Goal: Task Accomplishment & Management: Complete application form

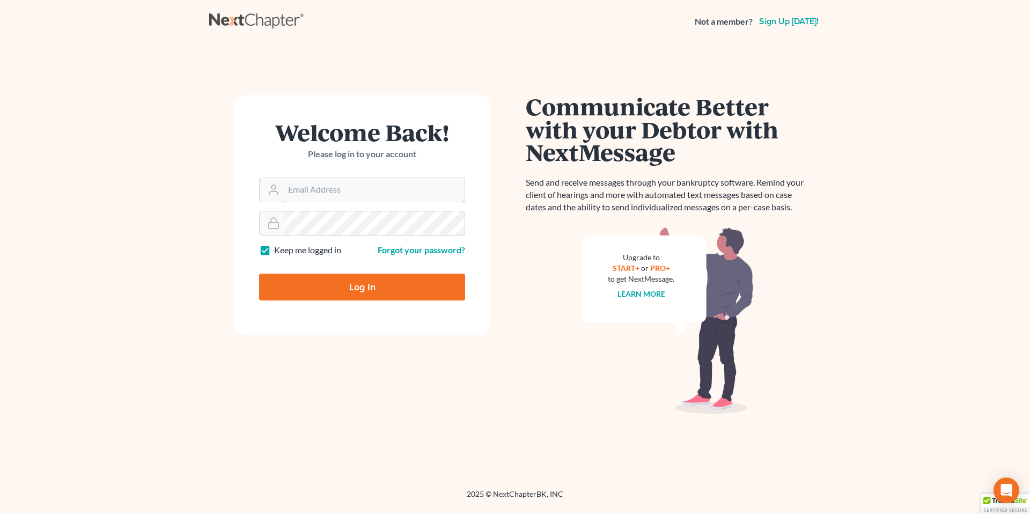
type input "[EMAIL_ADDRESS][PERSON_NAME][DOMAIN_NAME]"
click at [355, 289] on input "Log In" at bounding box center [362, 287] width 206 height 27
type input "Thinking..."
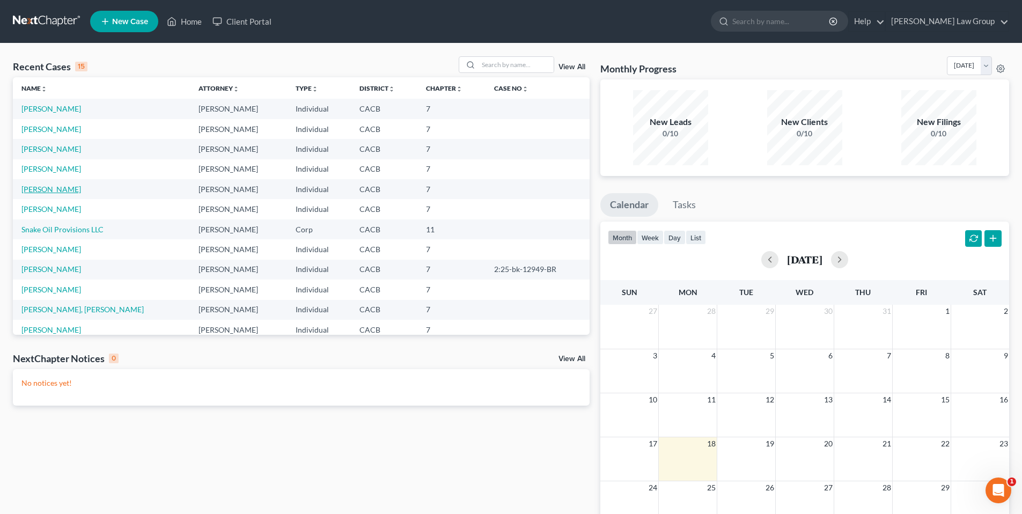
click at [41, 189] on link "Garcia, Cristina" at bounding box center [51, 189] width 60 height 9
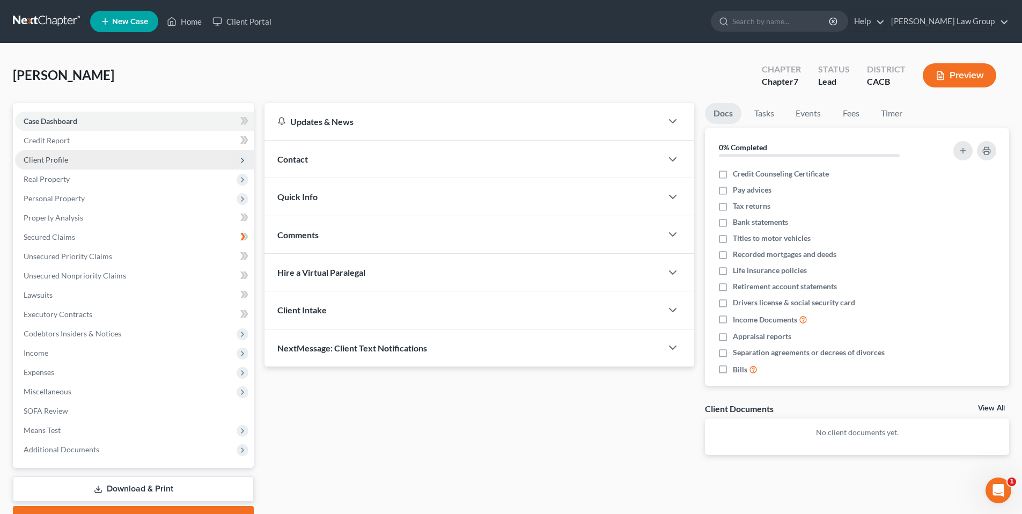
click at [52, 155] on span "Client Profile" at bounding box center [46, 159] width 45 height 9
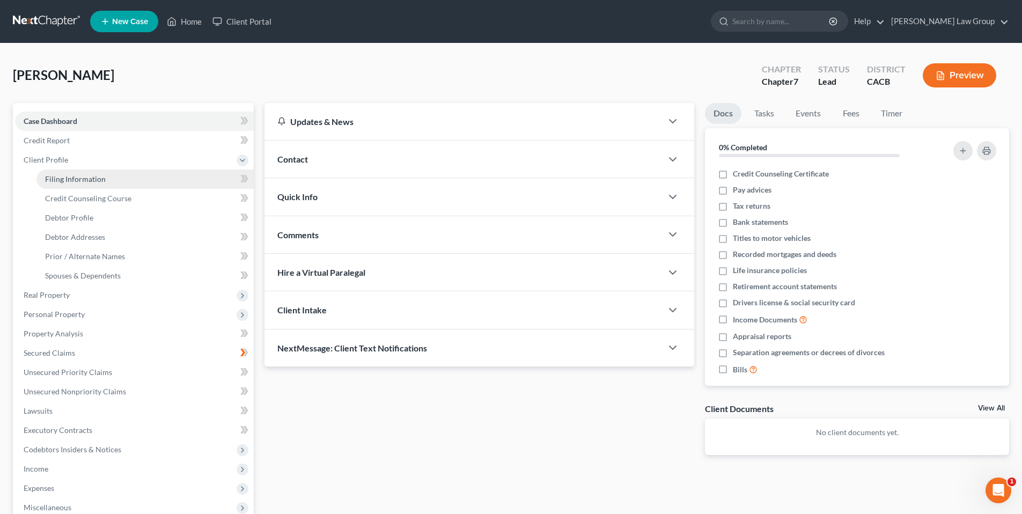
click at [74, 180] on span "Filing Information" at bounding box center [75, 178] width 61 height 9
select select "1"
select select "0"
select select "4"
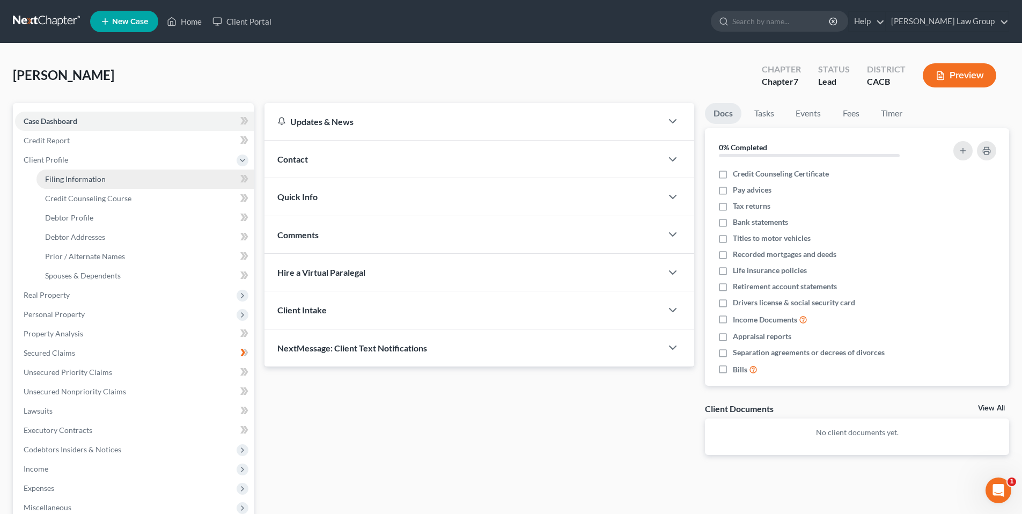
select select "0"
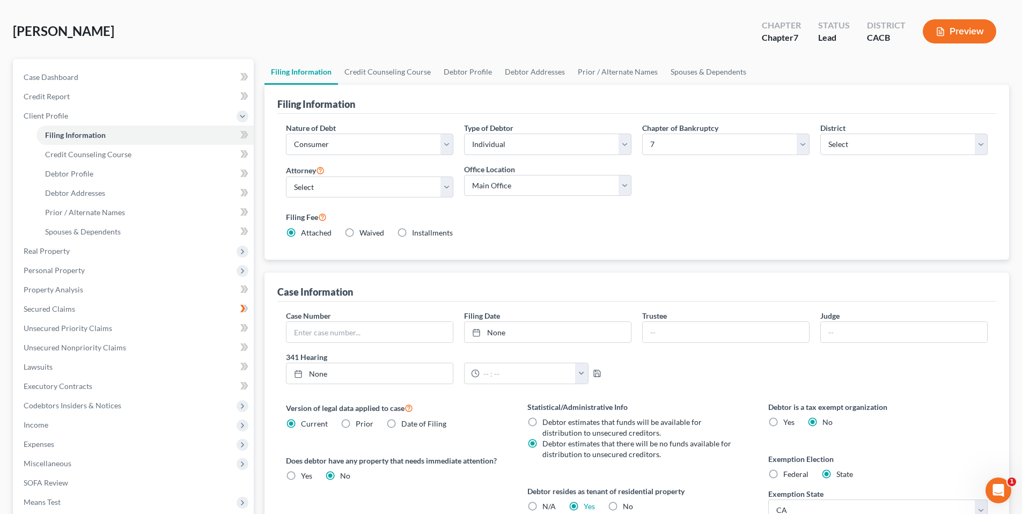
scroll to position [39, 0]
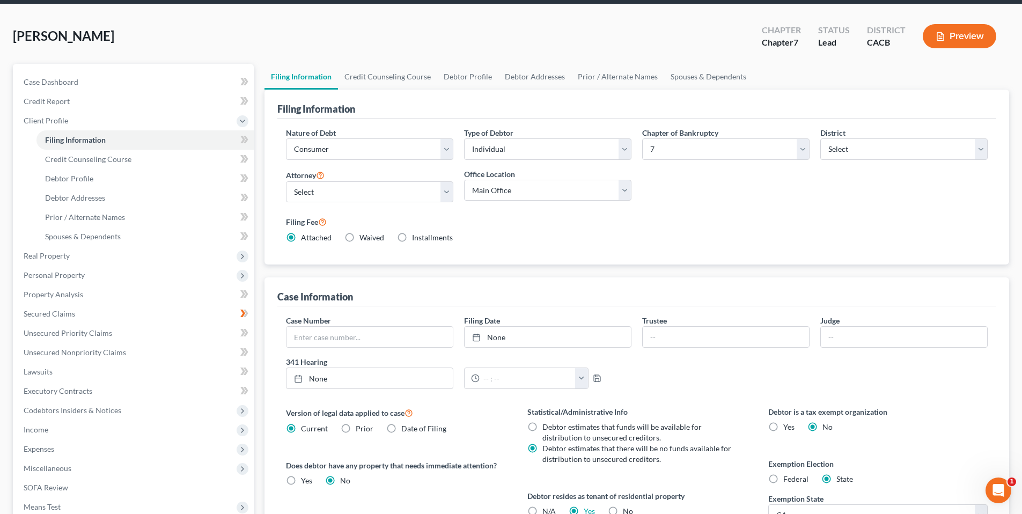
drag, startPoint x: 1029, startPoint y: 113, endPoint x: 994, endPoint y: 101, distance: 36.7
click at [998, 106] on div "Filing Information Nature of Debt Select Business Consumer Other Nature of Busi…" at bounding box center [637, 177] width 745 height 175
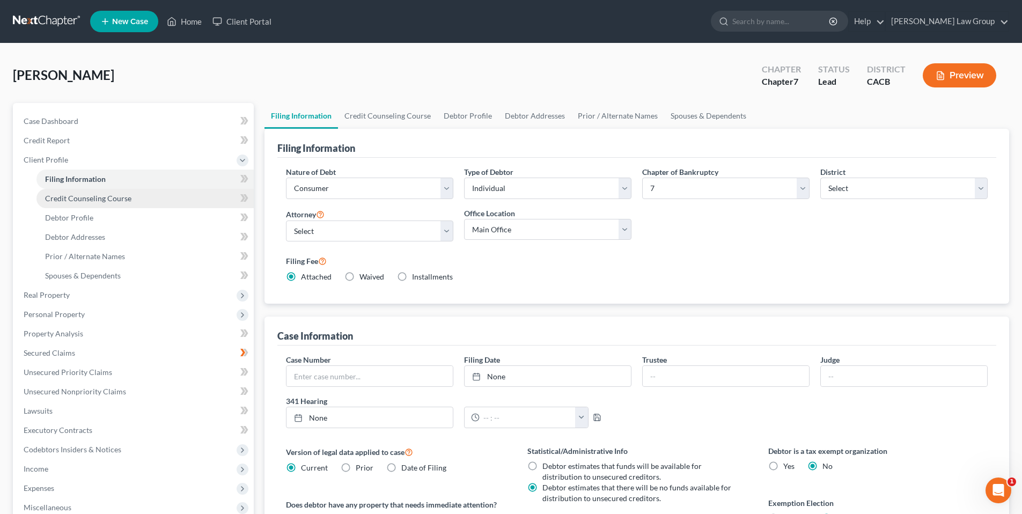
click at [108, 201] on span "Credit Counseling Course" at bounding box center [88, 198] width 86 height 9
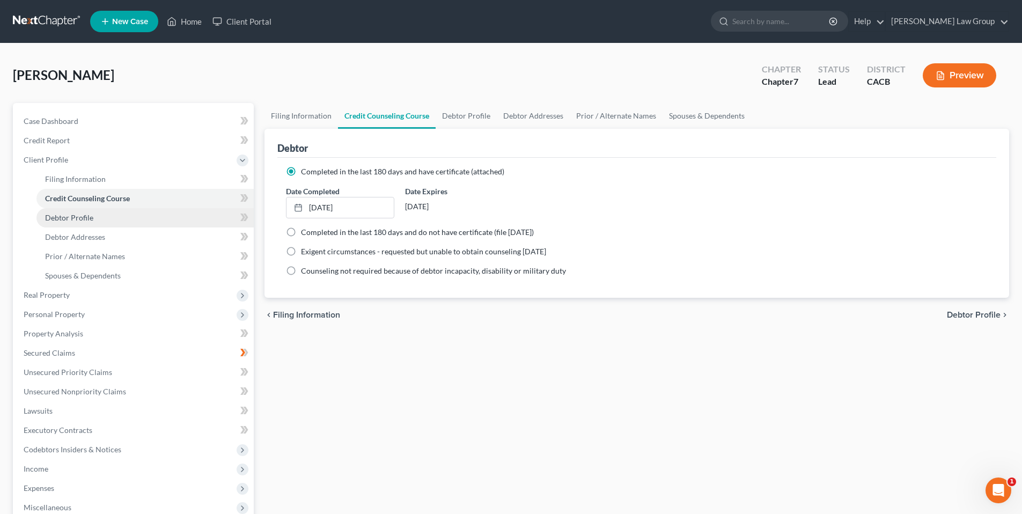
click at [80, 219] on span "Debtor Profile" at bounding box center [69, 217] width 48 height 9
select select "3"
select select "0"
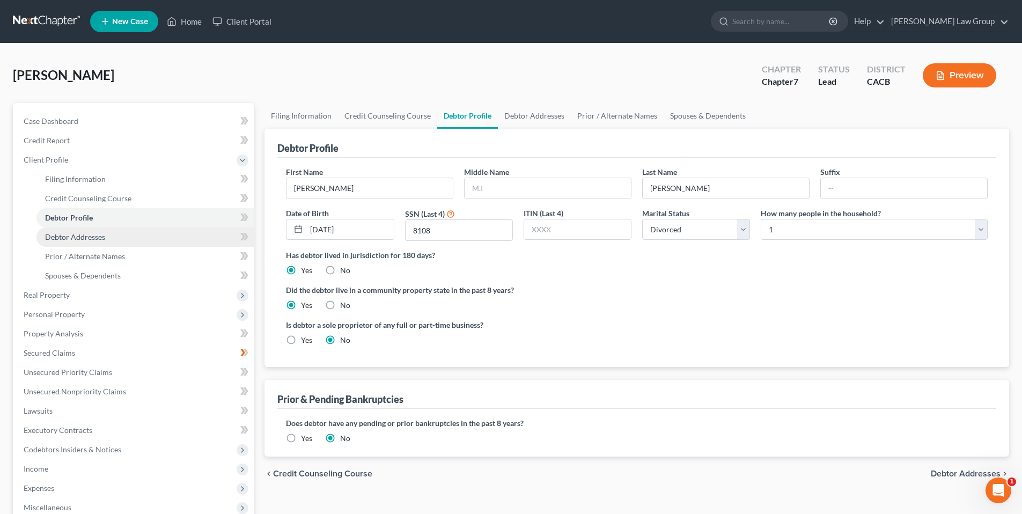
click at [113, 239] on link "Debtor Addresses" at bounding box center [144, 237] width 217 height 19
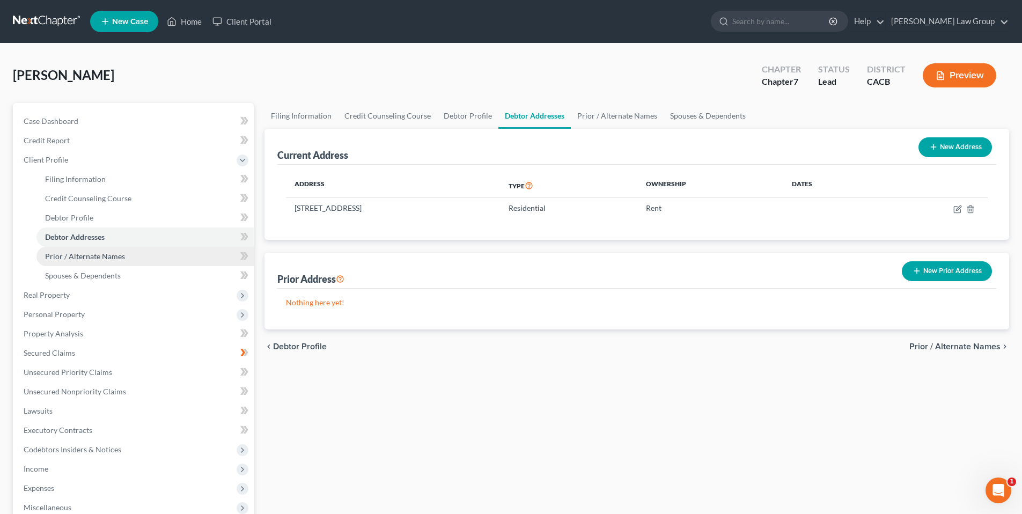
click at [91, 260] on span "Prior / Alternate Names" at bounding box center [85, 256] width 80 height 9
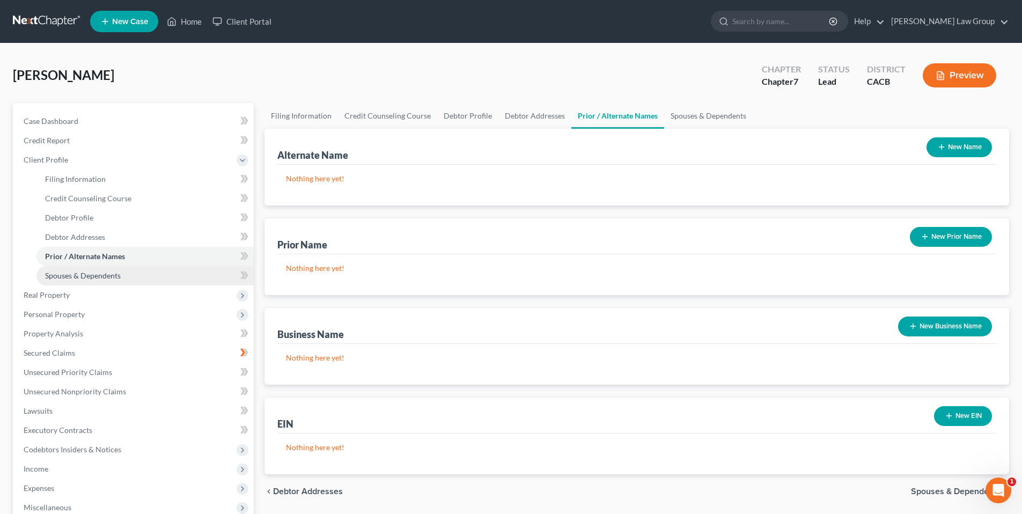
click at [85, 276] on span "Spouses & Dependents" at bounding box center [83, 275] width 76 height 9
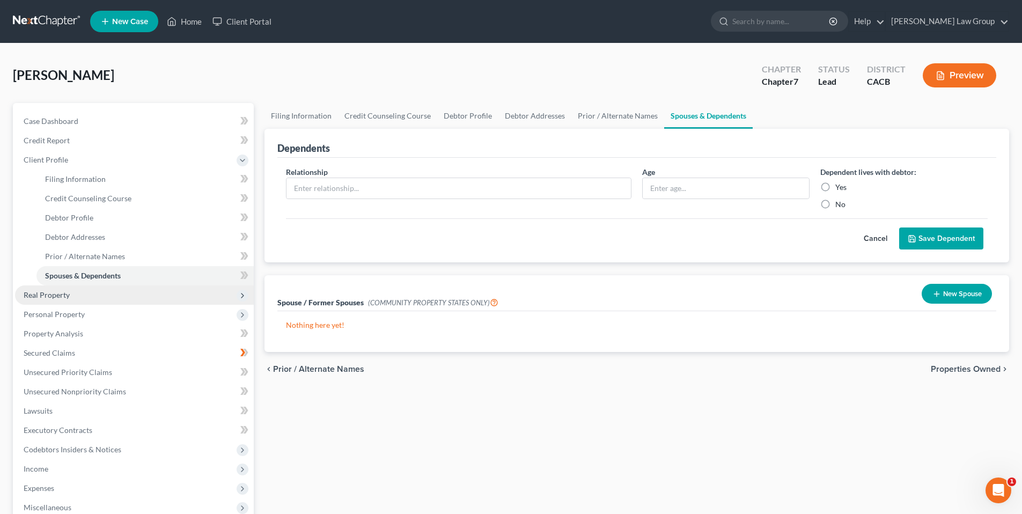
click at [63, 294] on span "Real Property" at bounding box center [47, 294] width 46 height 9
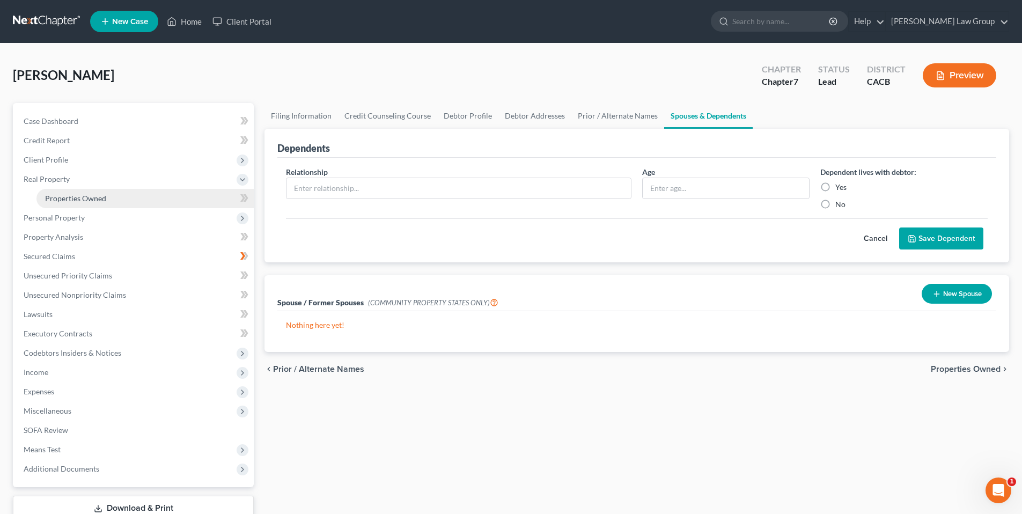
click at [69, 198] on span "Properties Owned" at bounding box center [75, 198] width 61 height 9
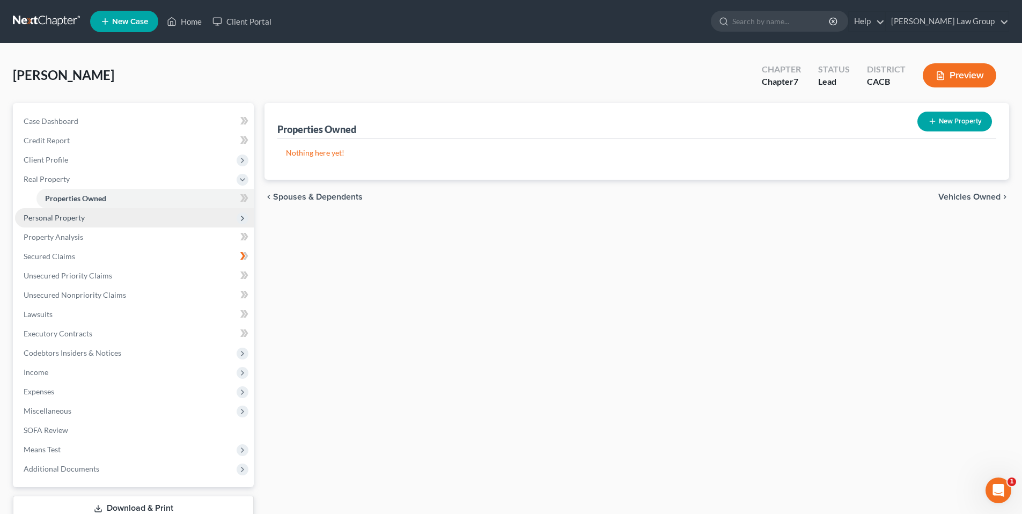
click at [71, 220] on span "Personal Property" at bounding box center [54, 217] width 61 height 9
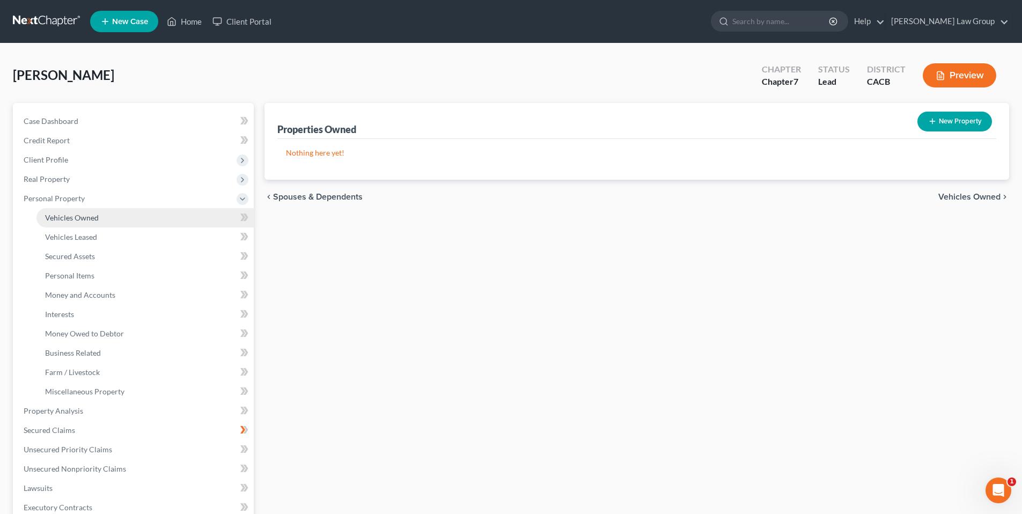
click at [85, 220] on span "Vehicles Owned" at bounding box center [72, 217] width 54 height 9
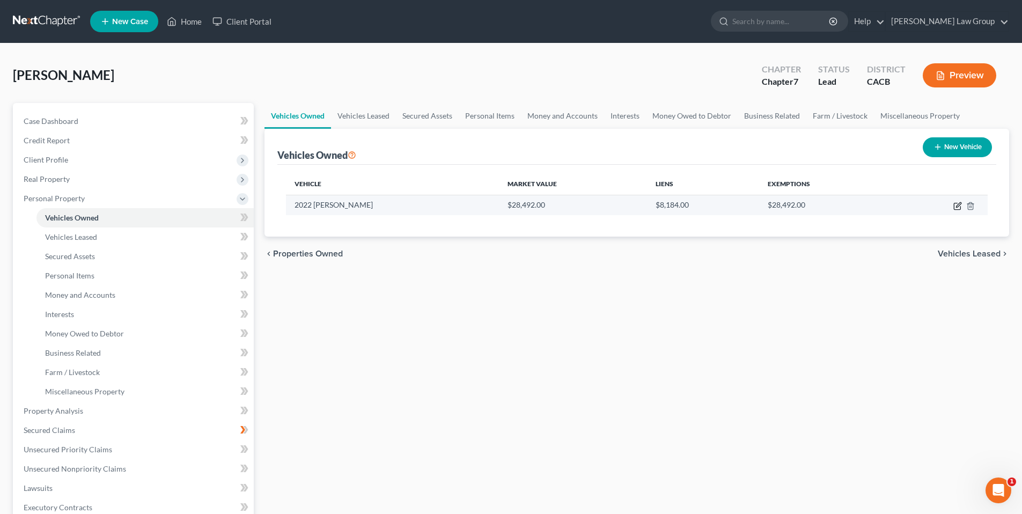
click at [958, 206] on icon "button" at bounding box center [958, 204] width 5 height 5
select select "0"
select select "4"
select select "2"
select select "0"
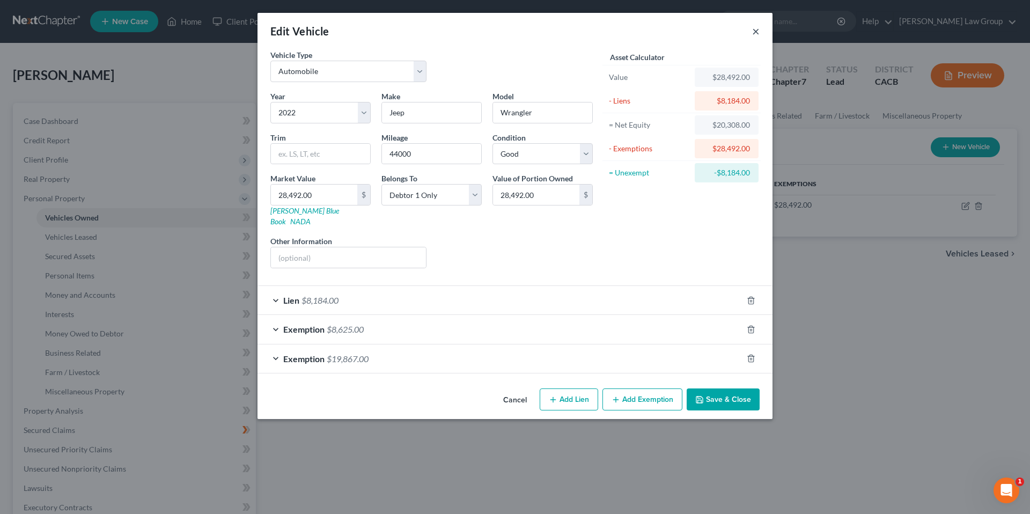
click at [756, 31] on button "×" at bounding box center [756, 31] width 8 height 13
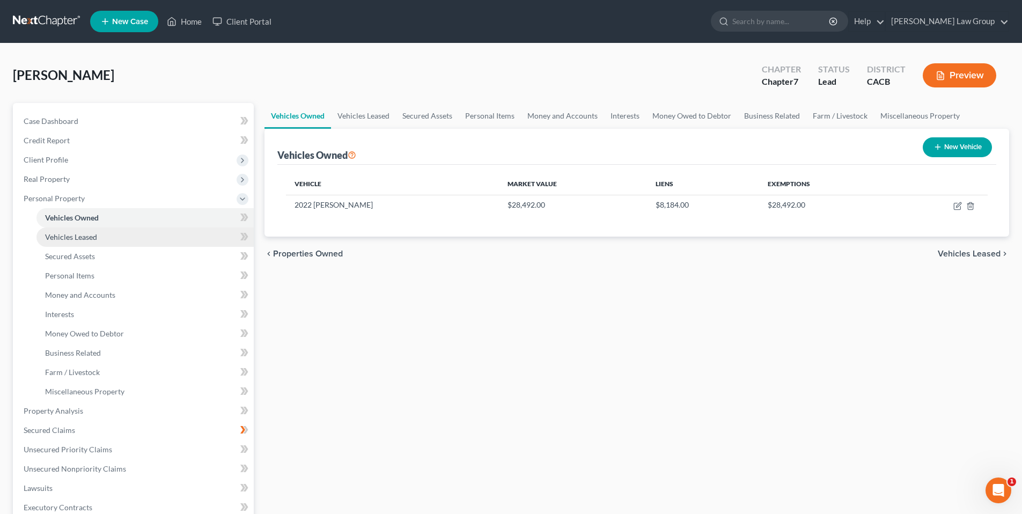
click at [98, 237] on link "Vehicles Leased" at bounding box center [144, 237] width 217 height 19
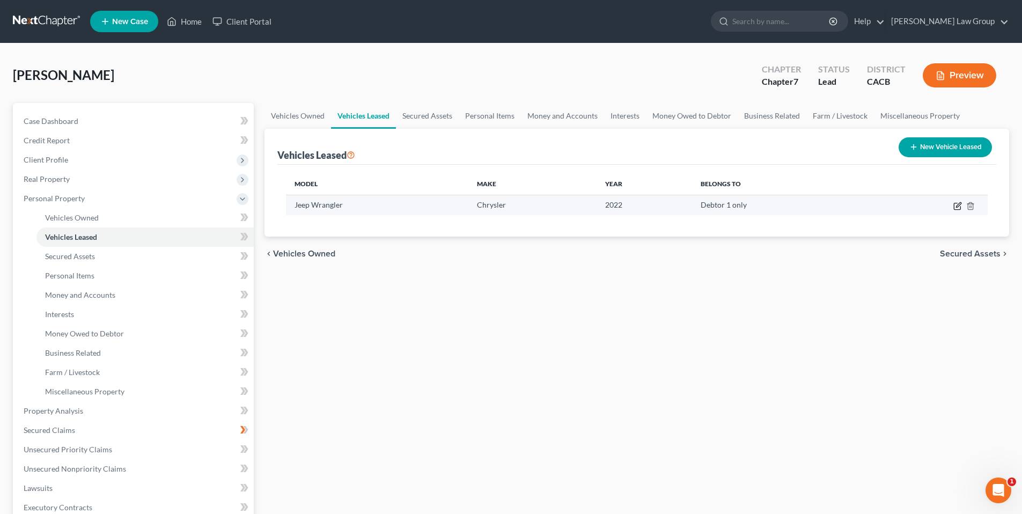
click at [958, 206] on icon "button" at bounding box center [958, 204] width 5 height 5
select select "0"
select select "4"
select select "0"
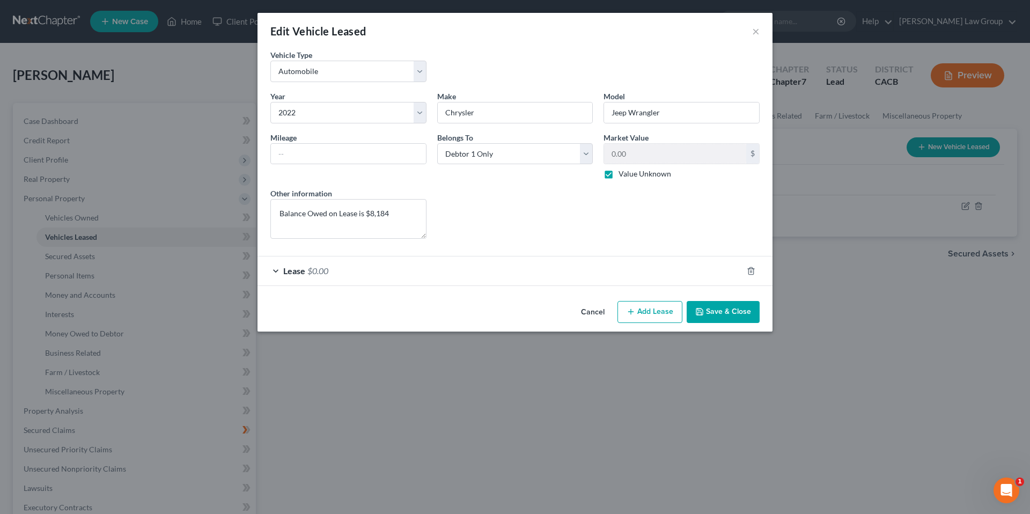
click at [719, 310] on button "Save & Close" at bounding box center [723, 312] width 73 height 23
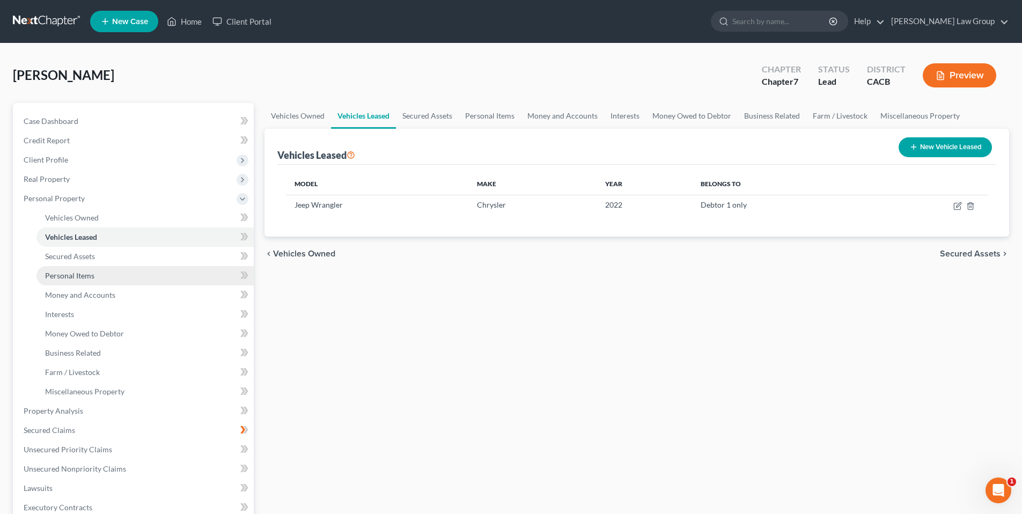
click at [83, 272] on span "Personal Items" at bounding box center [69, 275] width 49 height 9
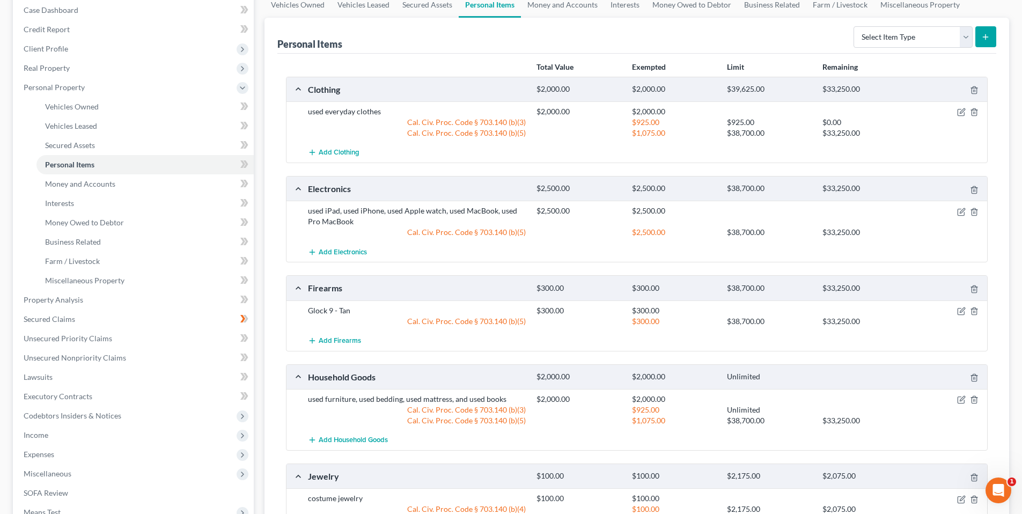
scroll to position [105, 0]
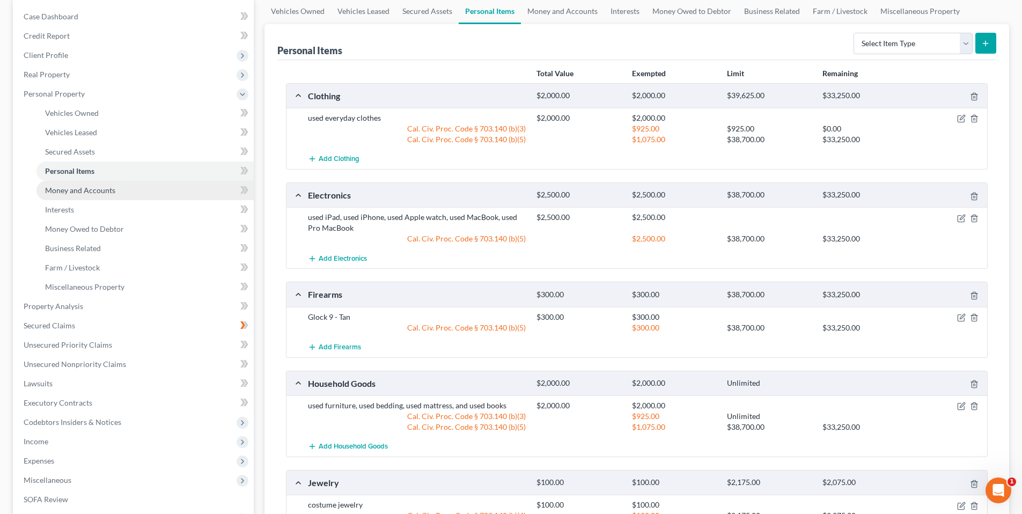
click at [106, 192] on span "Money and Accounts" at bounding box center [80, 190] width 70 height 9
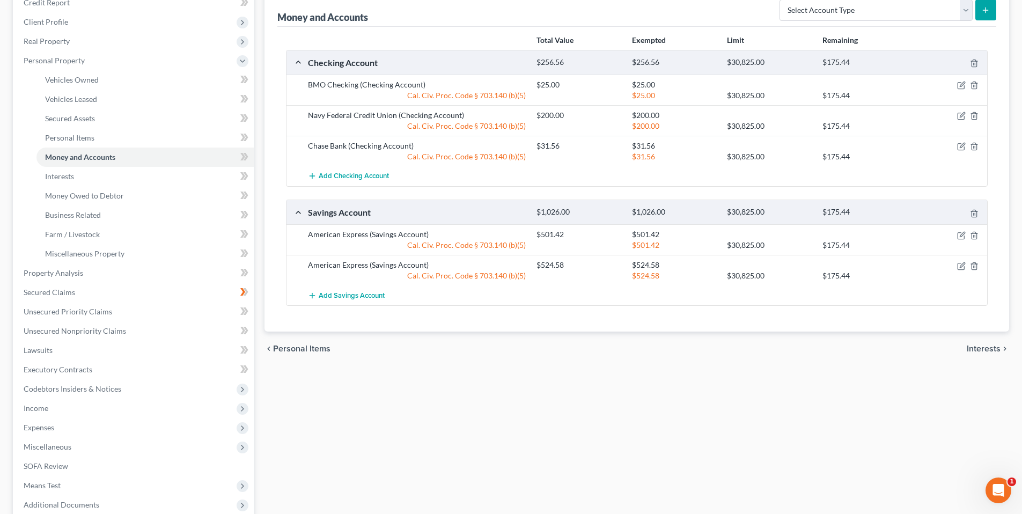
scroll to position [136, 0]
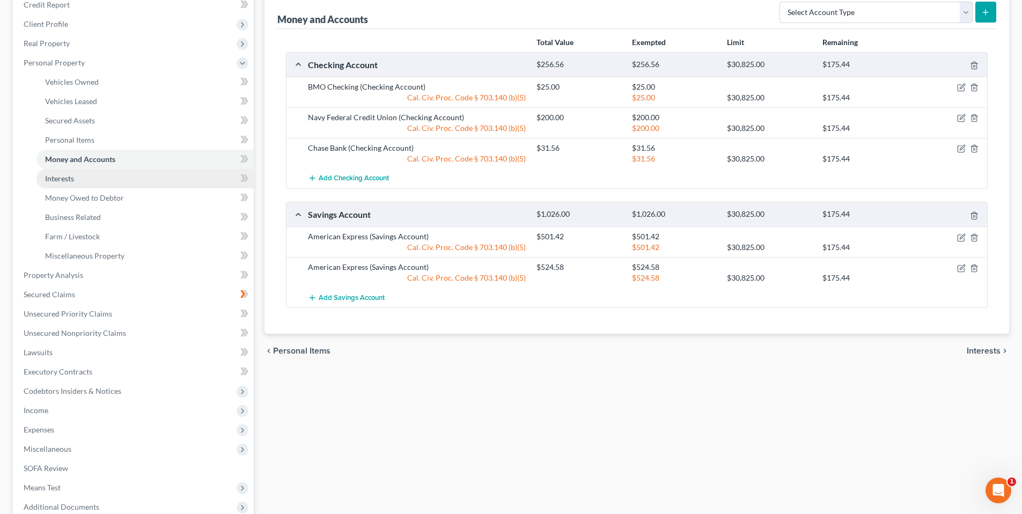
click at [63, 179] on span "Interests" at bounding box center [59, 178] width 29 height 9
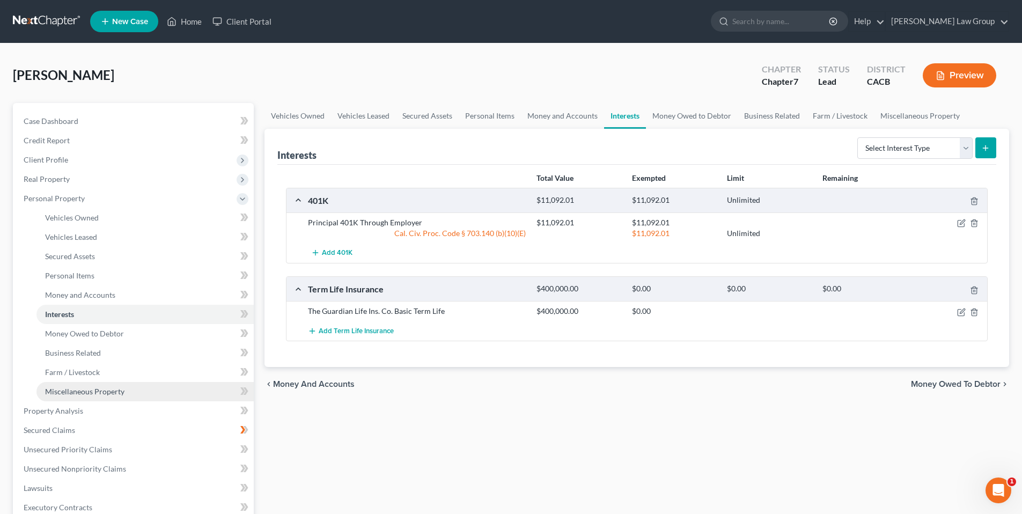
click at [94, 392] on span "Miscellaneous Property" at bounding box center [84, 391] width 79 height 9
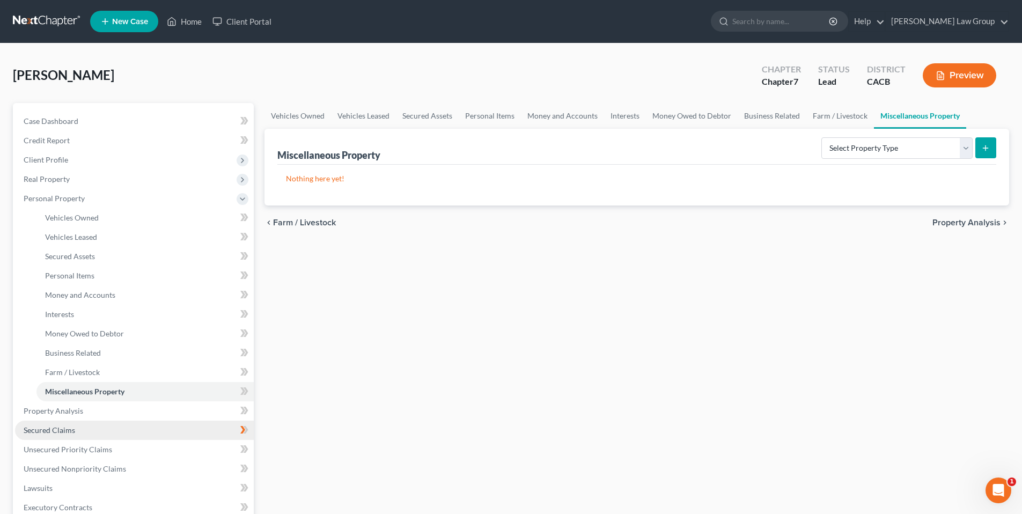
click at [65, 431] on span "Secured Claims" at bounding box center [50, 430] width 52 height 9
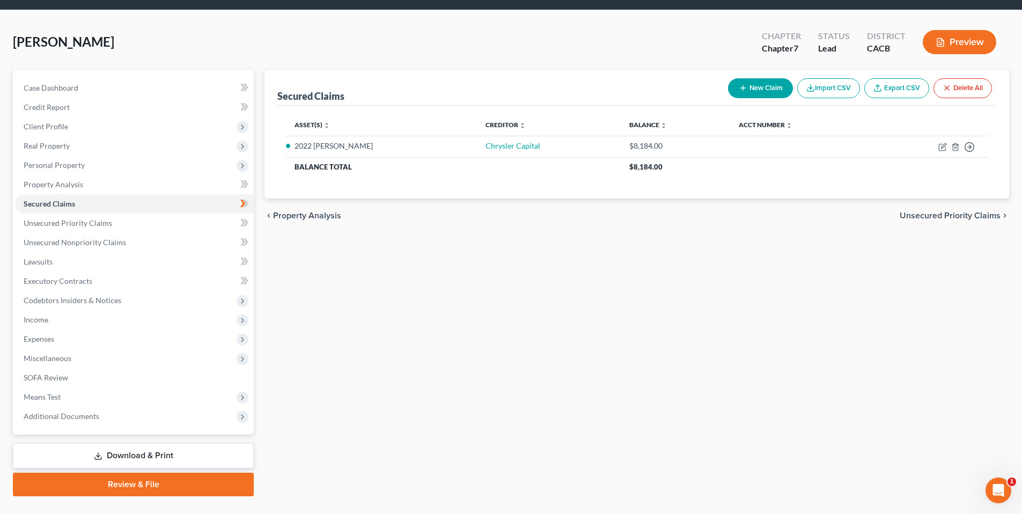
scroll to position [55, 0]
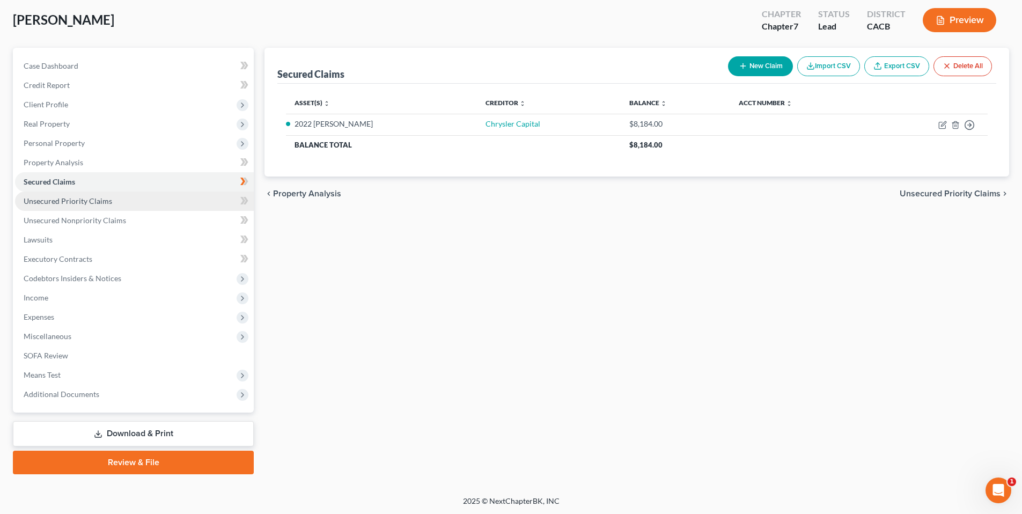
click at [73, 203] on span "Unsecured Priority Claims" at bounding box center [68, 200] width 89 height 9
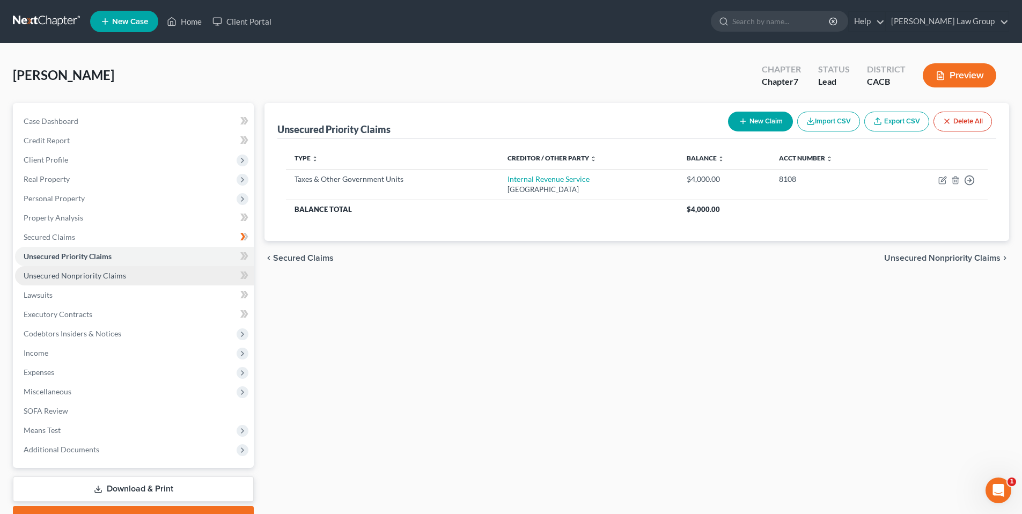
click at [69, 281] on link "Unsecured Nonpriority Claims" at bounding box center [134, 275] width 239 height 19
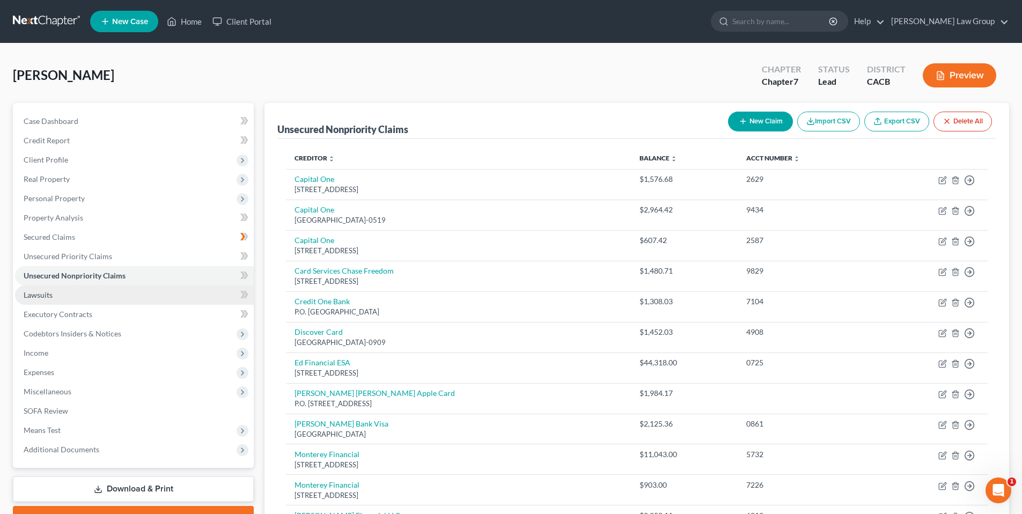
click at [64, 294] on link "Lawsuits" at bounding box center [134, 294] width 239 height 19
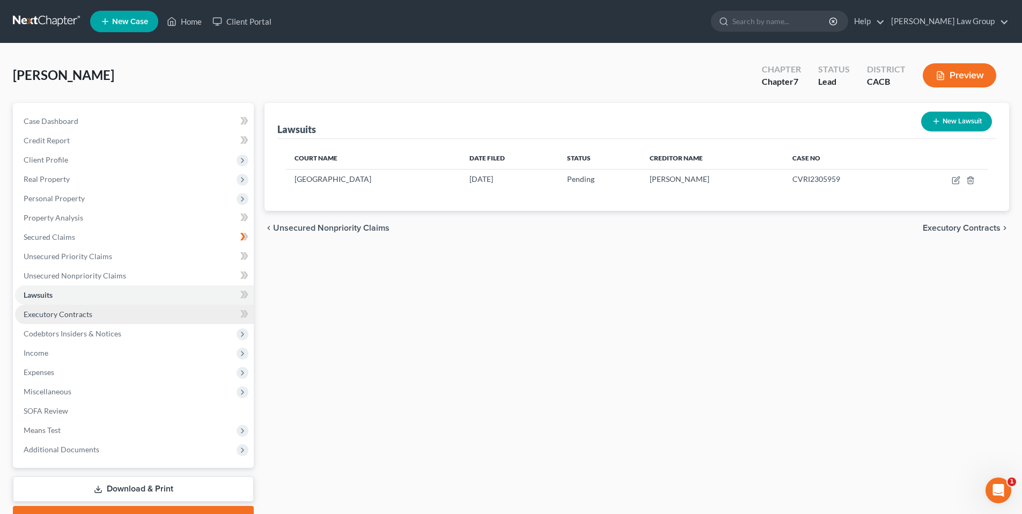
click at [50, 313] on span "Executory Contracts" at bounding box center [58, 314] width 69 height 9
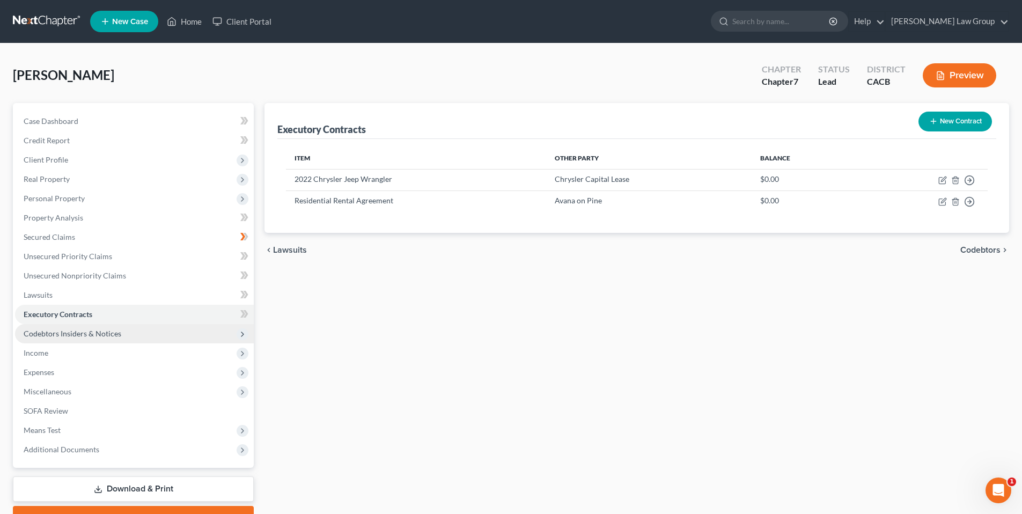
click at [40, 331] on span "Codebtors Insiders & Notices" at bounding box center [73, 333] width 98 height 9
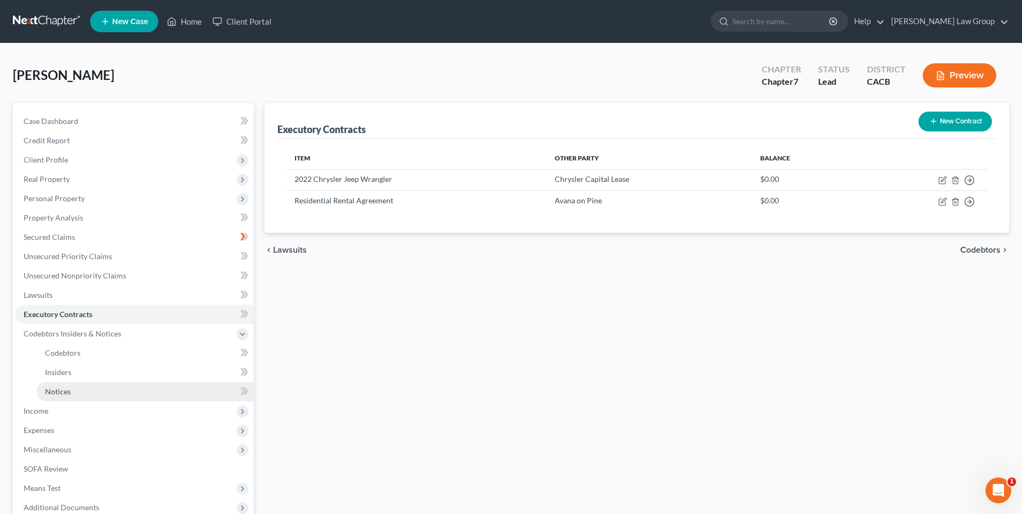
click at [47, 391] on span "Notices" at bounding box center [58, 391] width 26 height 9
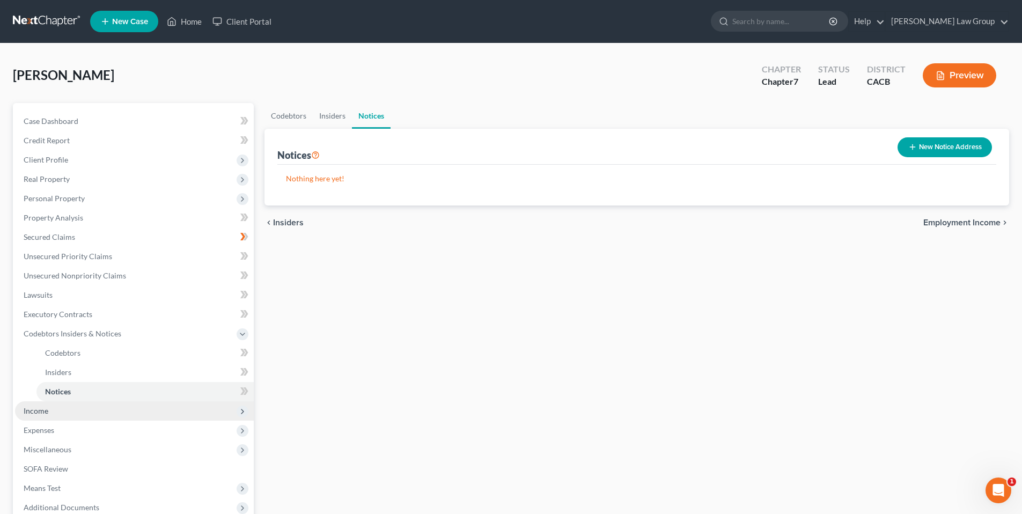
click at [41, 409] on span "Income" at bounding box center [36, 410] width 25 height 9
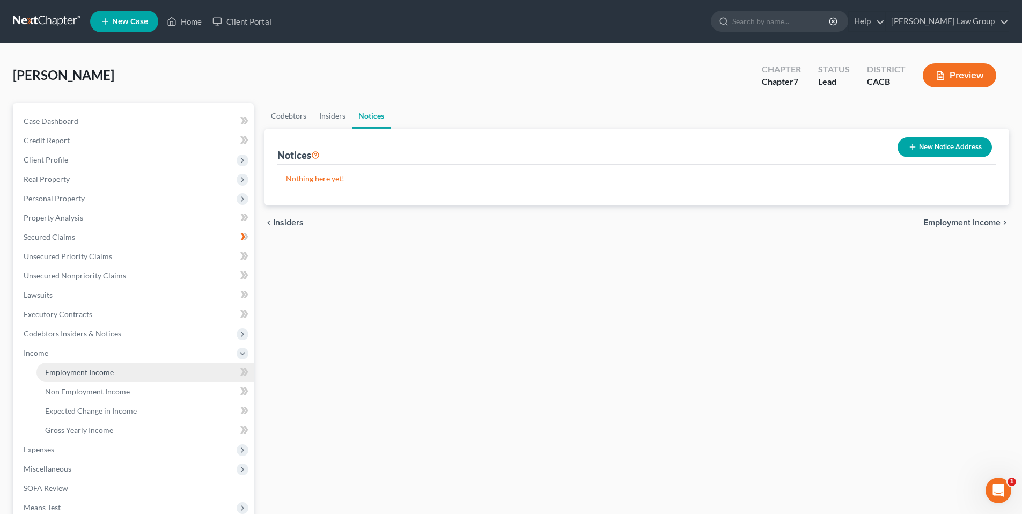
click at [104, 368] on span "Employment Income" at bounding box center [79, 372] width 69 height 9
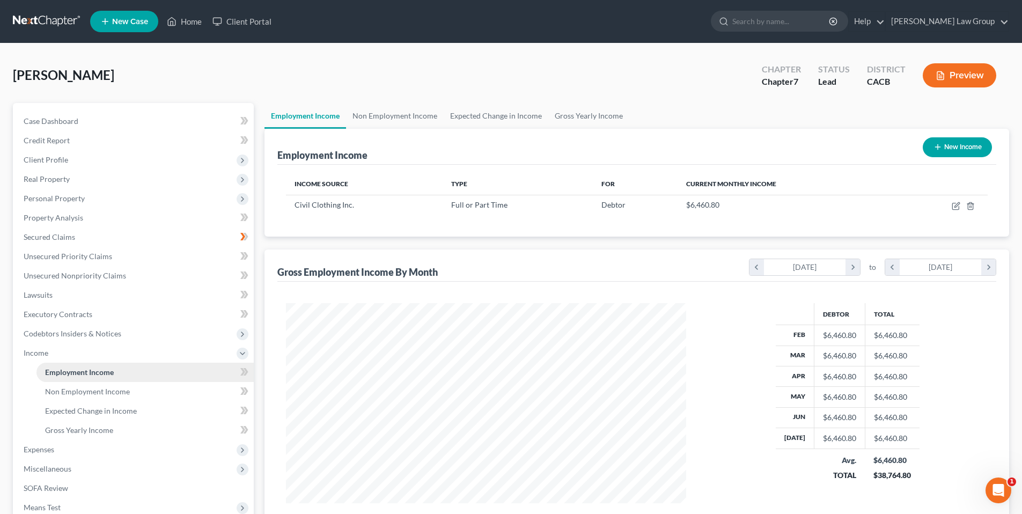
scroll to position [200, 422]
click at [105, 390] on span "Non Employment Income" at bounding box center [87, 391] width 85 height 9
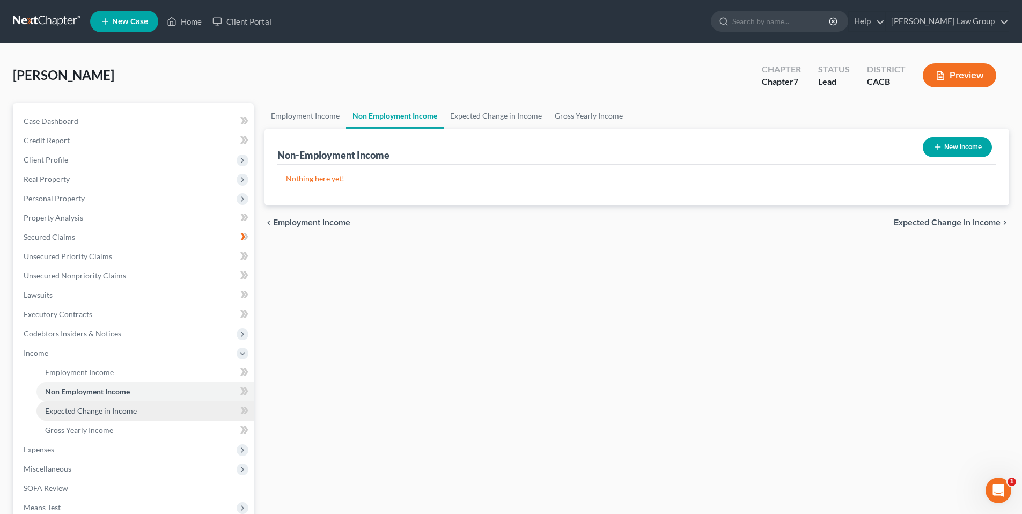
click at [126, 406] on span "Expected Change in Income" at bounding box center [91, 410] width 92 height 9
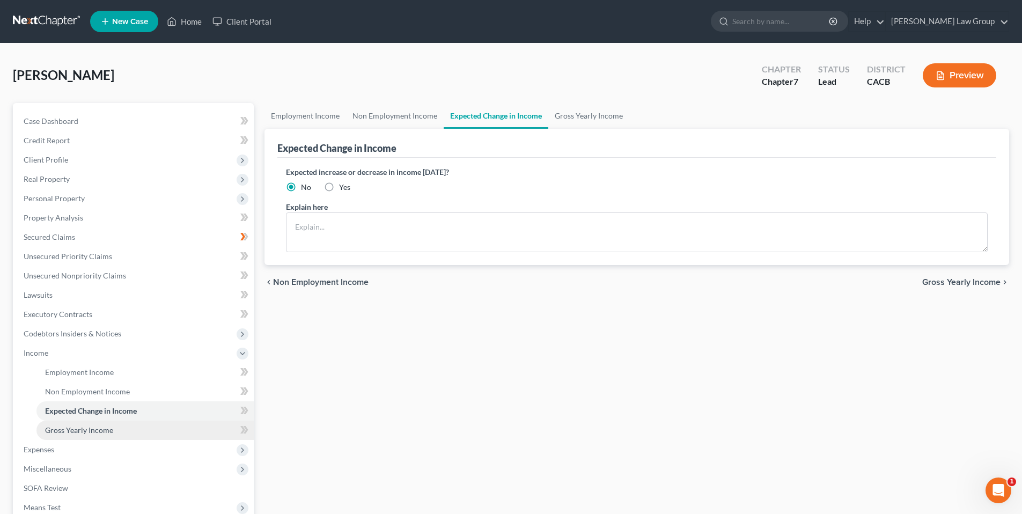
click at [104, 430] on span "Gross Yearly Income" at bounding box center [79, 430] width 68 height 9
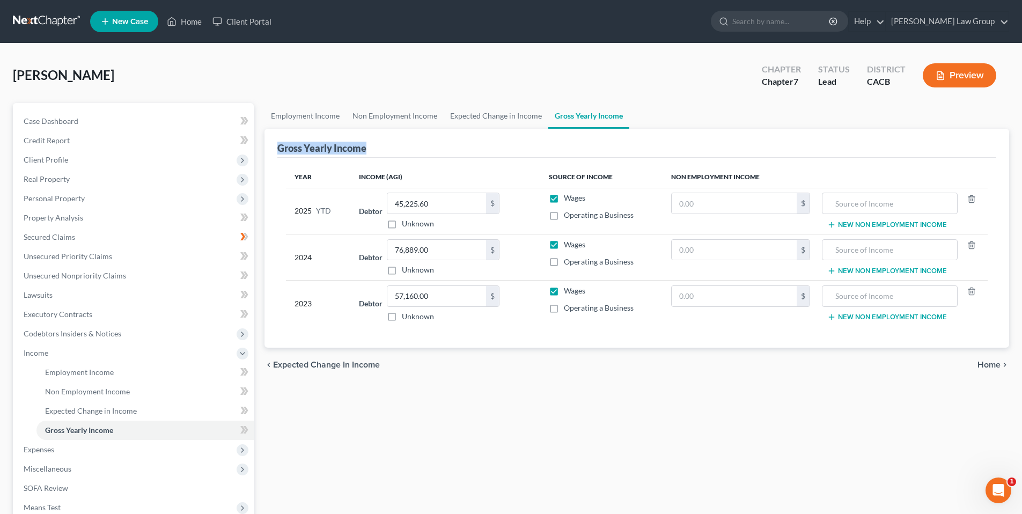
drag, startPoint x: 1022, startPoint y: 115, endPoint x: 998, endPoint y: 194, distance: 82.3
click at [1014, 200] on div "Garcia, Cristina Upgraded Chapter Chapter 7 Status Lead District CACB Preview P…" at bounding box center [511, 335] width 1022 height 585
click at [52, 445] on span "Expenses" at bounding box center [39, 449] width 31 height 9
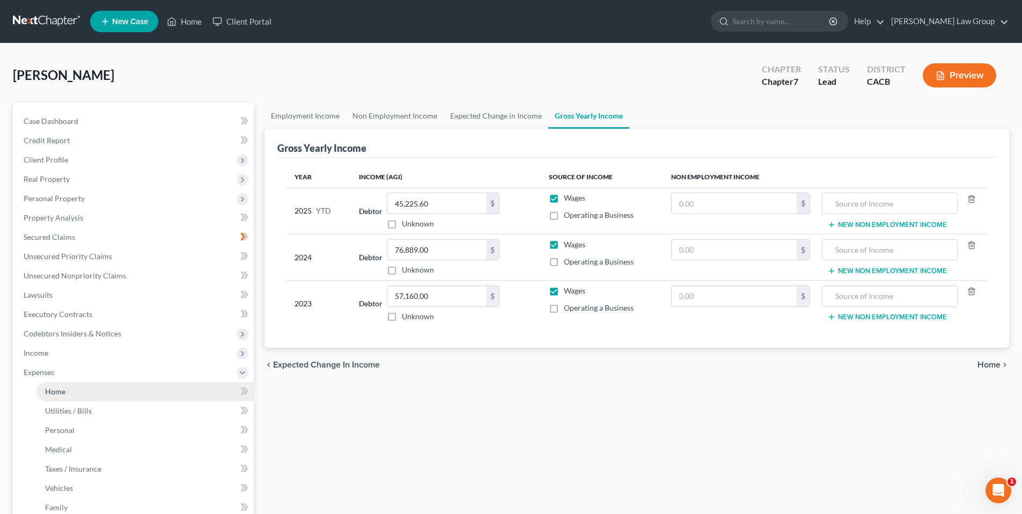
click at [59, 387] on span "Home" at bounding box center [55, 391] width 20 height 9
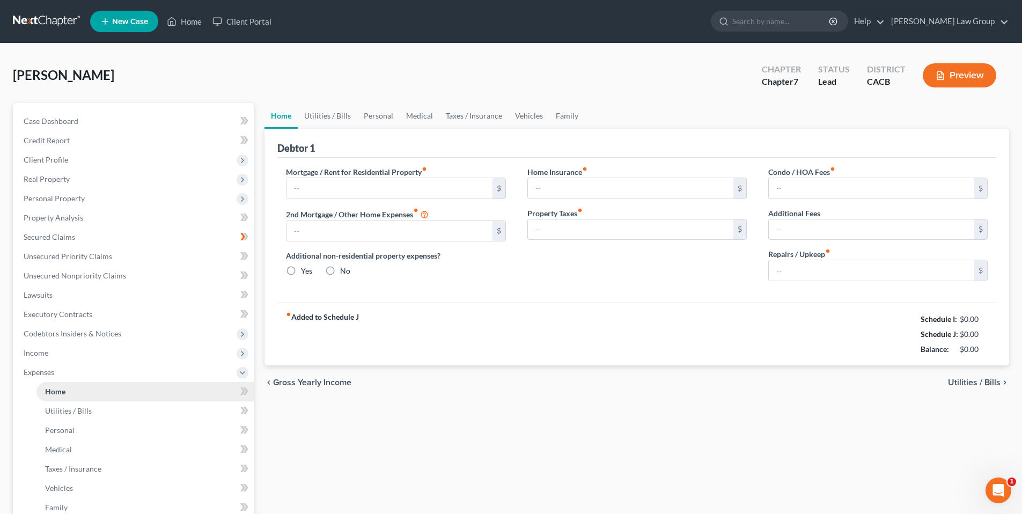
type input "2,669.95"
type input "0.00"
radio input "true"
type input "0.00"
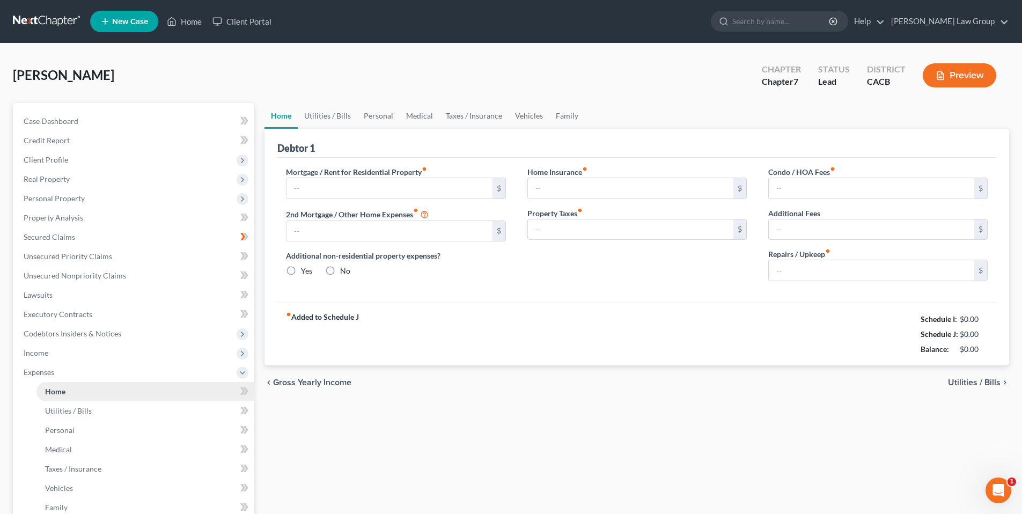
type input "0.00"
click at [65, 487] on span "Vehicles" at bounding box center [59, 488] width 28 height 9
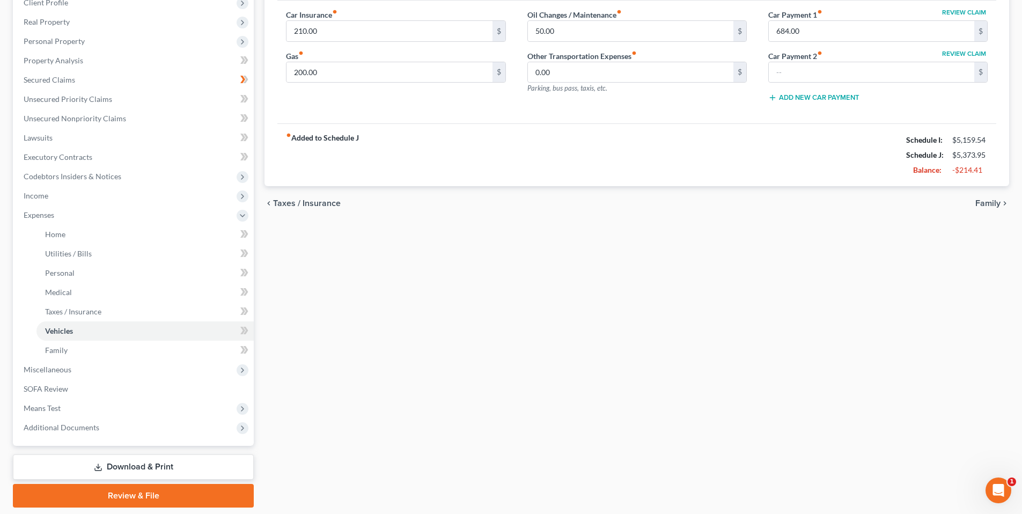
scroll to position [191, 0]
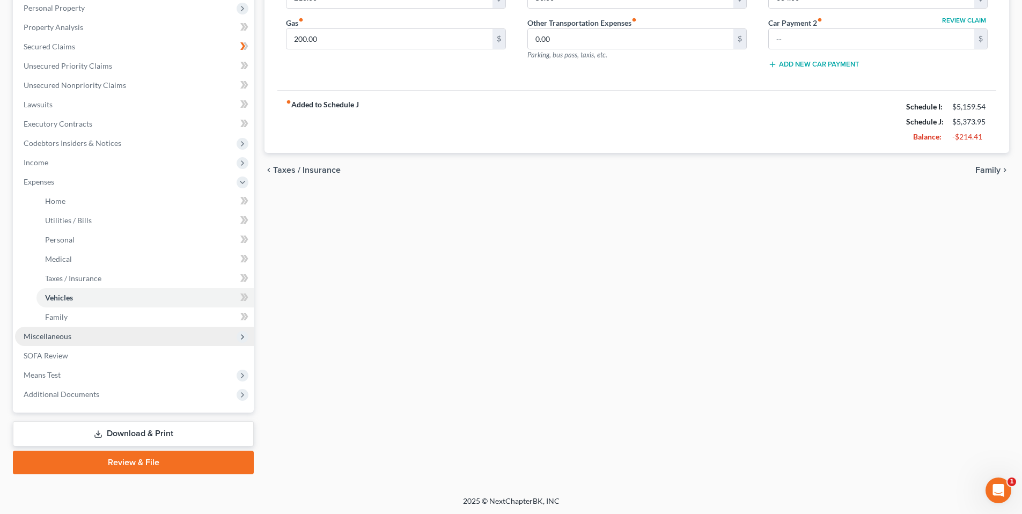
click at [46, 337] on span "Miscellaneous" at bounding box center [48, 336] width 48 height 9
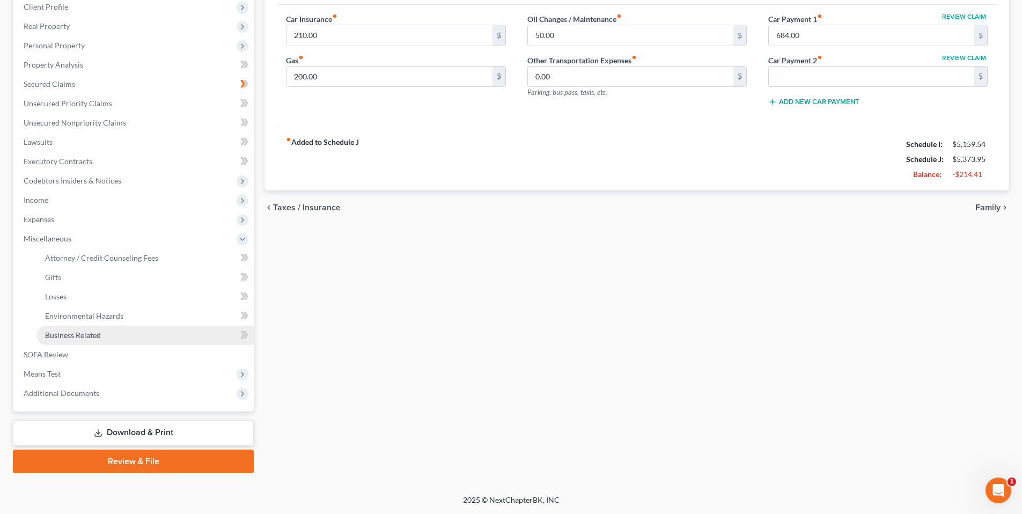
scroll to position [152, 0]
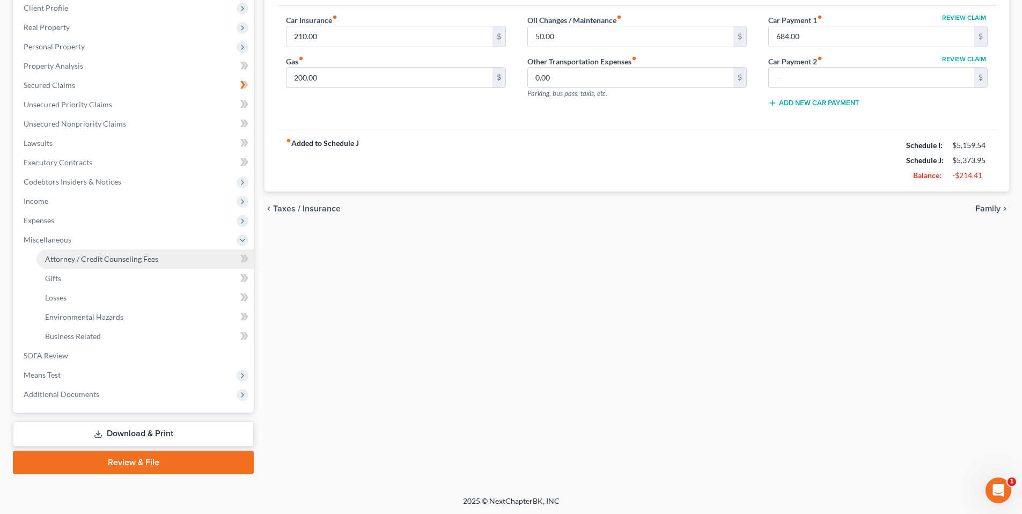
click at [86, 255] on span "Attorney / Credit Counseling Fees" at bounding box center [101, 258] width 113 height 9
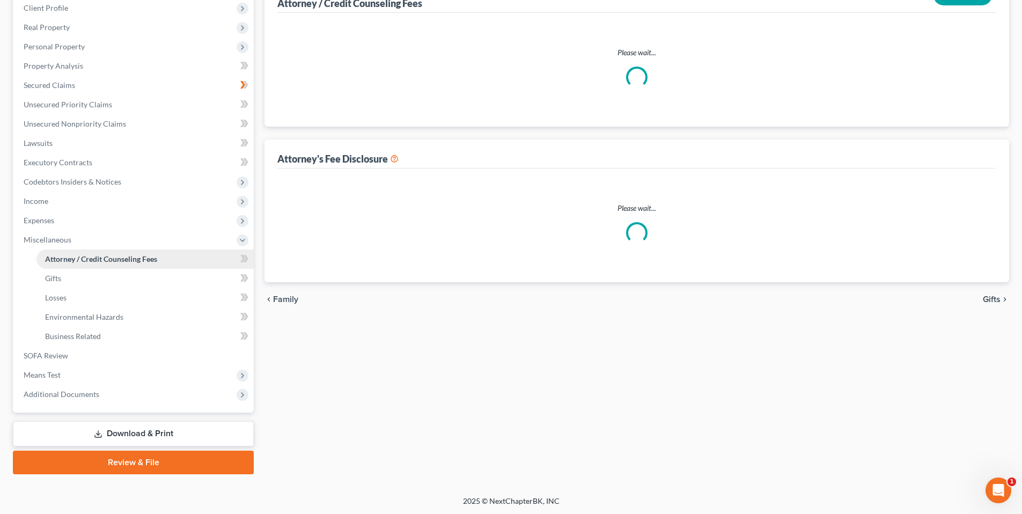
scroll to position [43, 0]
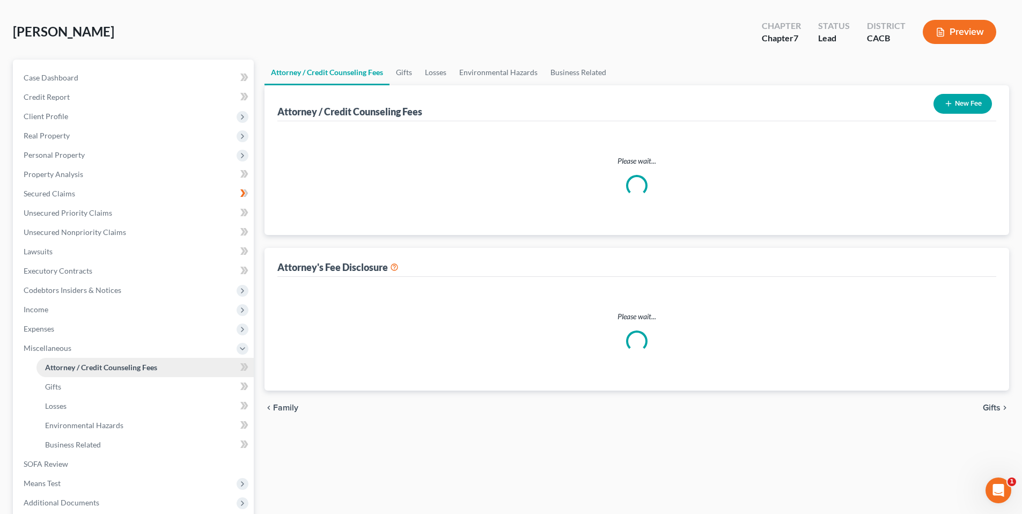
select select "0"
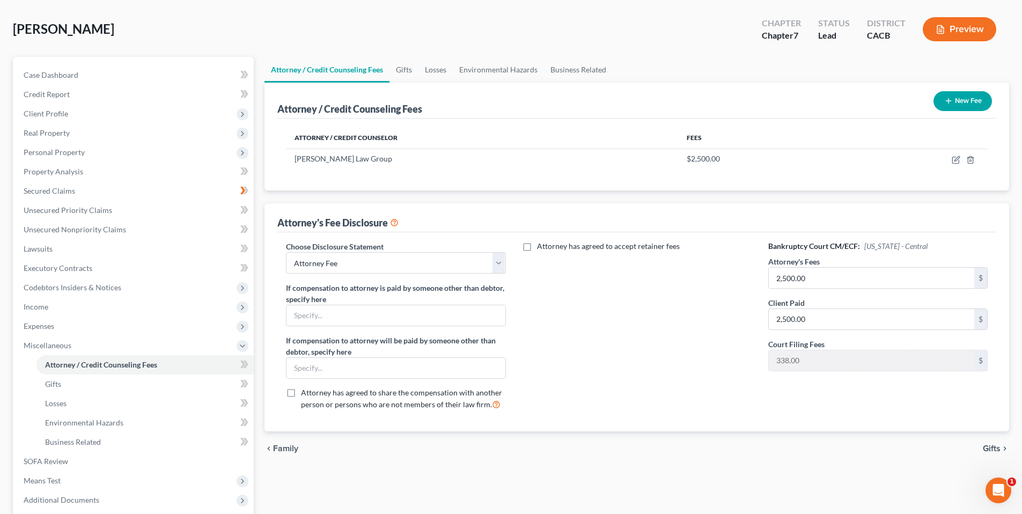
scroll to position [152, 0]
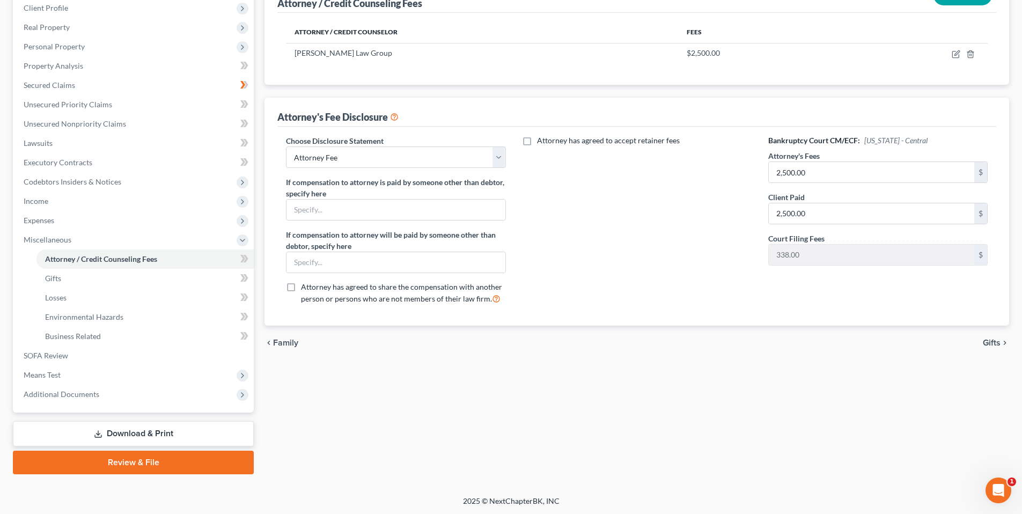
click at [159, 429] on link "Download & Print" at bounding box center [133, 433] width 241 height 25
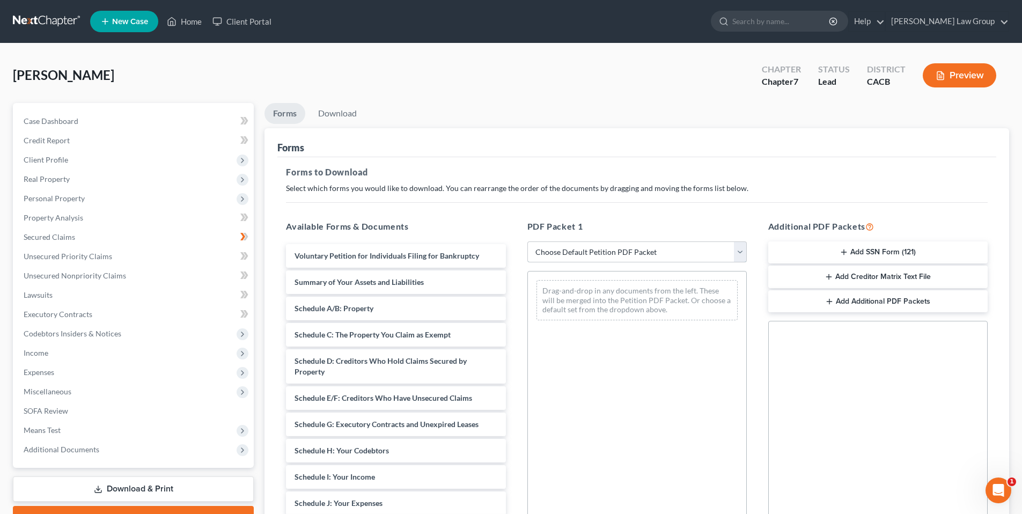
click at [741, 253] on select "Choose Default Petition PDF Packet Complete Bankruptcy Petition (all forms and …" at bounding box center [637, 251] width 219 height 21
select select "0"
click at [528, 241] on select "Choose Default Petition PDF Packet Complete Bankruptcy Petition (all forms and …" at bounding box center [637, 251] width 219 height 21
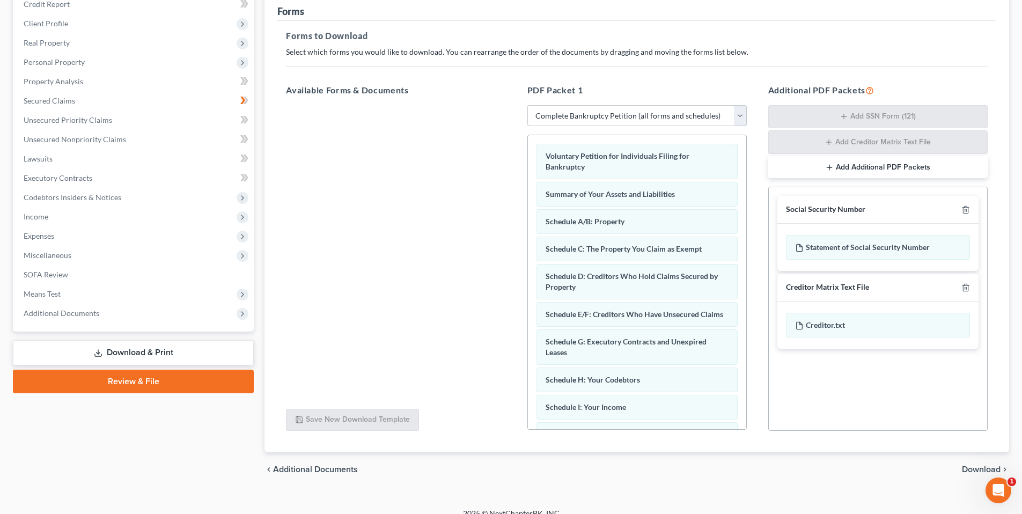
scroll to position [149, 0]
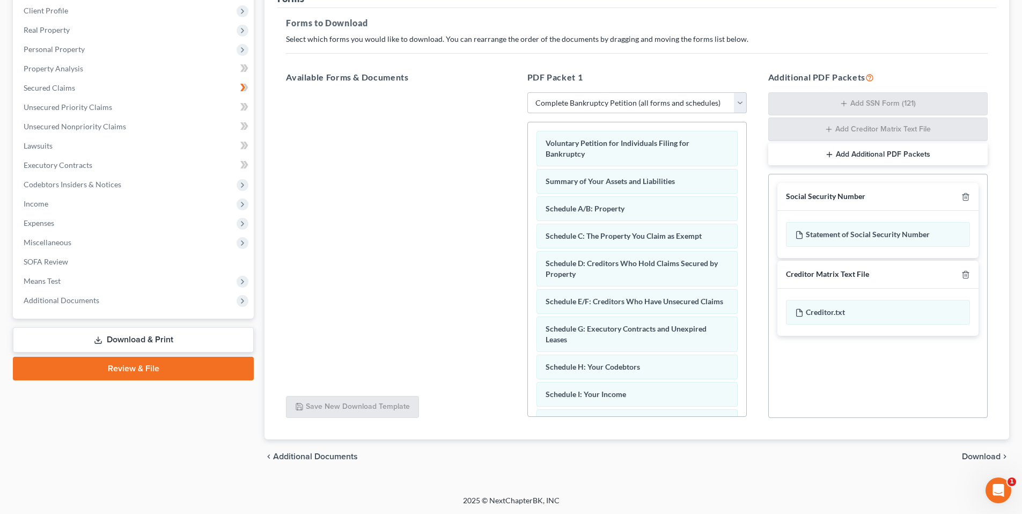
click at [977, 455] on span "Download" at bounding box center [981, 456] width 39 height 9
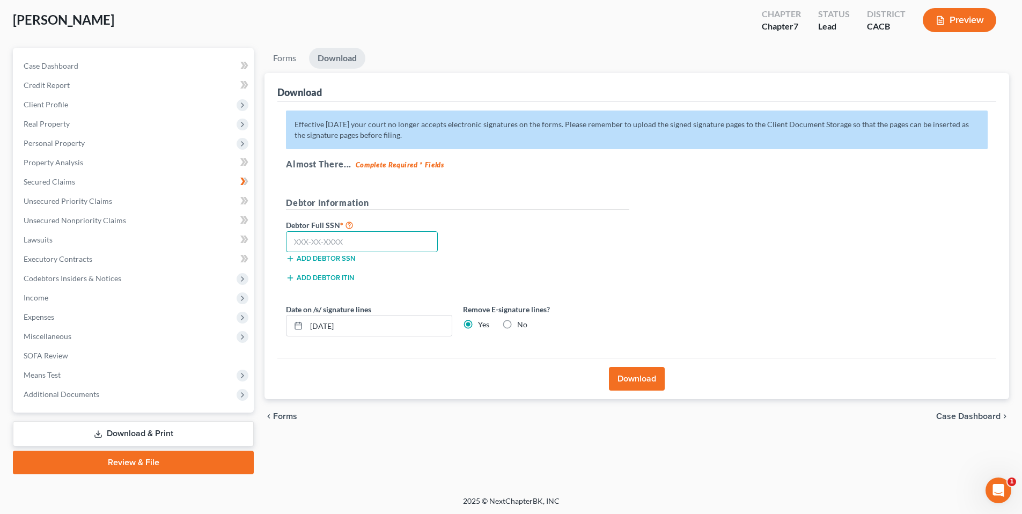
click at [342, 240] on input "text" at bounding box center [362, 241] width 152 height 21
type input "625-50-8108"
click at [632, 376] on button "Download" at bounding box center [637, 379] width 56 height 24
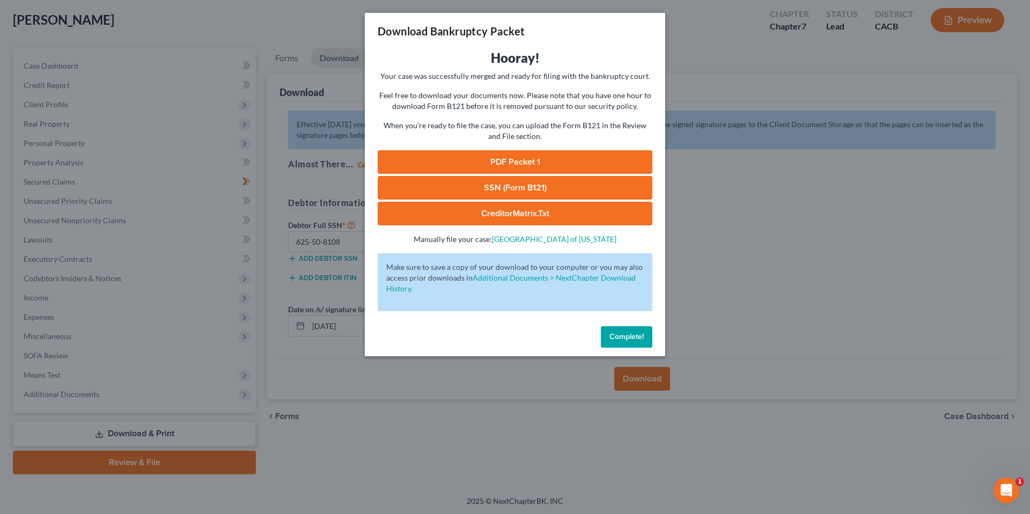
click at [516, 162] on link "PDF Packet 1" at bounding box center [515, 162] width 275 height 24
click at [508, 211] on link "CreditorMatrix.txt" at bounding box center [515, 214] width 275 height 24
click at [619, 337] on span "Complete!" at bounding box center [627, 336] width 34 height 9
